Goal: Find contact information: Find contact information

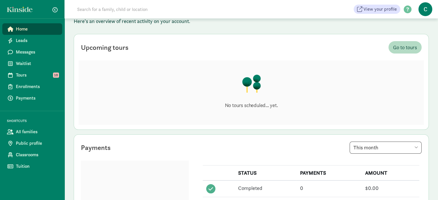
scroll to position [31, 0]
click at [35, 65] on span "Waitlist" at bounding box center [37, 63] width 42 height 7
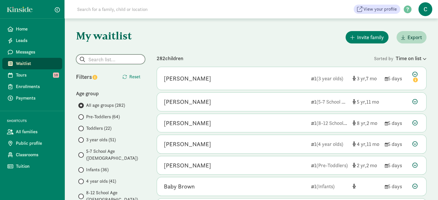
click at [109, 59] on input "search" at bounding box center [110, 59] width 69 height 9
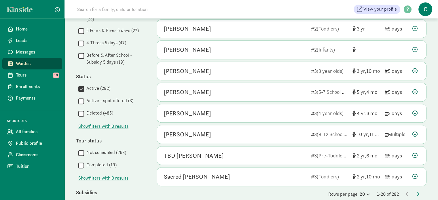
scroll to position [319, 0]
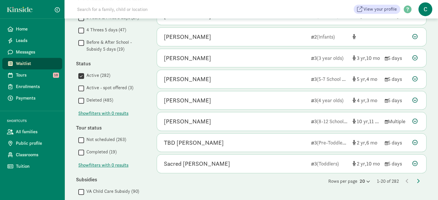
type input "hunter"
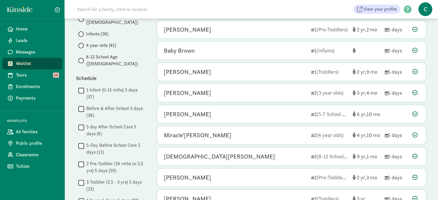
scroll to position [136, 0]
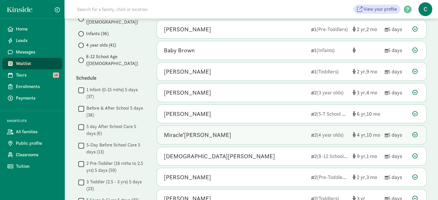
click at [358, 133] on span "4" at bounding box center [362, 135] width 10 height 7
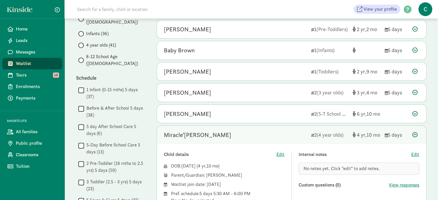
scroll to position [135, 0]
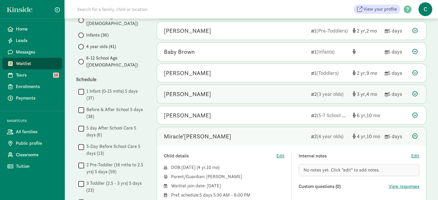
click at [197, 93] on div "[PERSON_NAME]" at bounding box center [187, 94] width 47 height 9
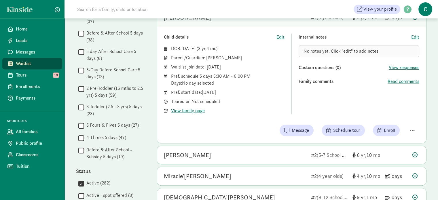
scroll to position [212, 0]
click at [195, 110] on span "View family page" at bounding box center [188, 110] width 34 height 7
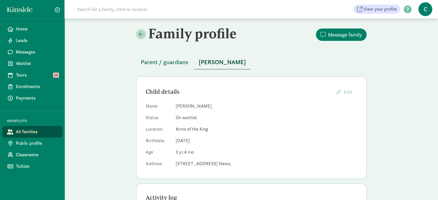
click at [153, 63] on span "Parent / guardians" at bounding box center [165, 62] width 48 height 9
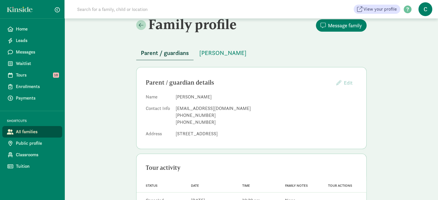
scroll to position [10, 0]
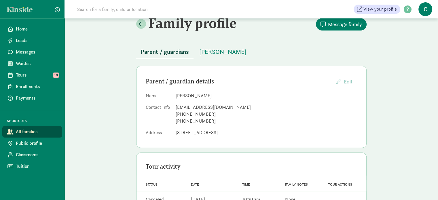
click at [225, 119] on div "+17573553681" at bounding box center [267, 121] width 182 height 7
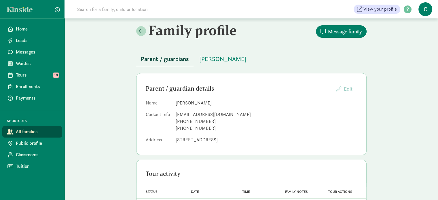
scroll to position [0, 0]
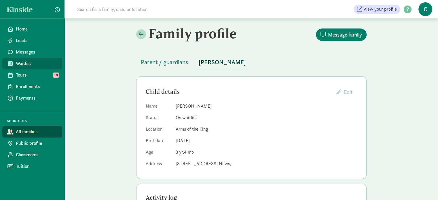
click at [31, 64] on span "Waitlist" at bounding box center [37, 63] width 42 height 7
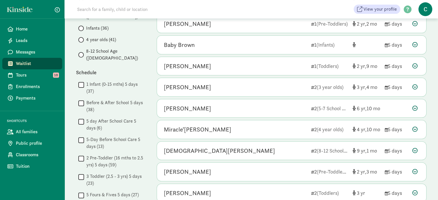
scroll to position [142, 0]
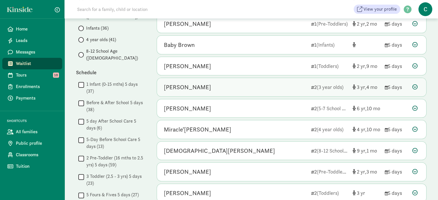
click at [415, 84] on icon at bounding box center [415, 86] width 5 height 5
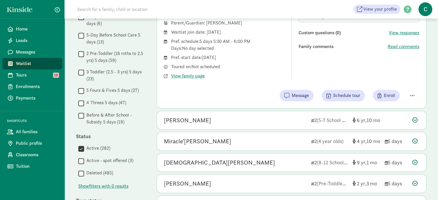
scroll to position [247, 0]
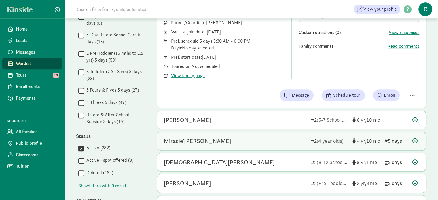
click at [415, 138] on icon at bounding box center [415, 140] width 5 height 5
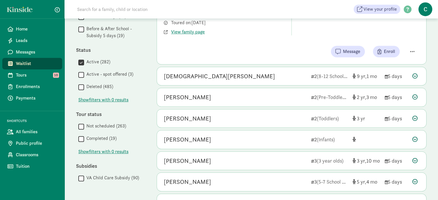
scroll to position [333, 0]
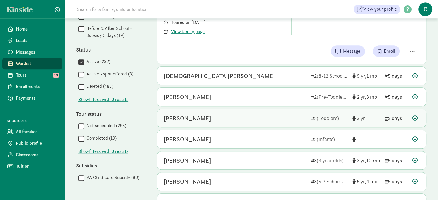
click at [414, 116] on icon at bounding box center [415, 118] width 5 height 5
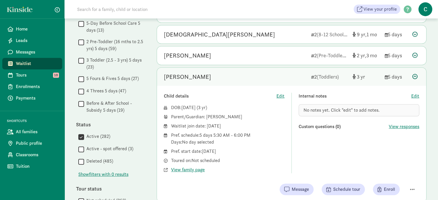
scroll to position [259, 0]
click at [187, 170] on span "View family page" at bounding box center [188, 169] width 34 height 7
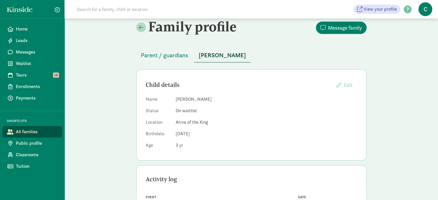
scroll to position [9, 0]
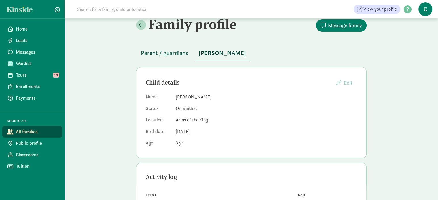
click at [159, 53] on span "Parent / guardians" at bounding box center [165, 52] width 48 height 9
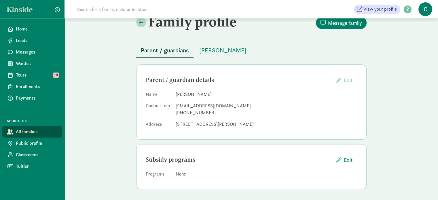
scroll to position [12, 0]
